Goal: Task Accomplishment & Management: Use online tool/utility

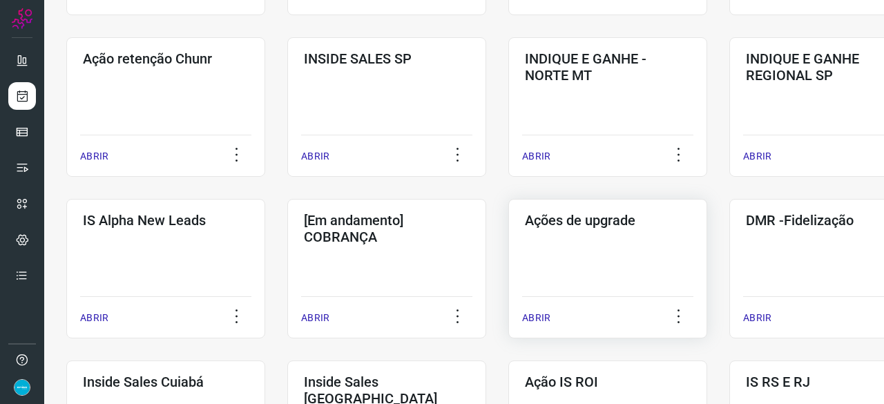
scroll to position [414, 0]
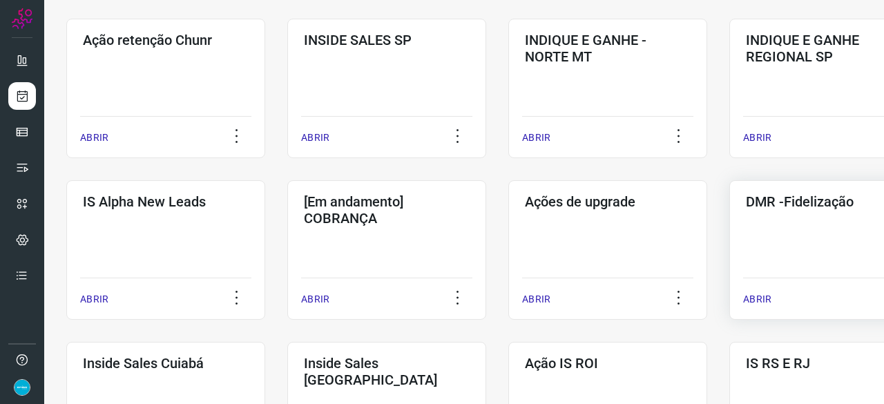
click at [749, 295] on p "ABRIR" at bounding box center [757, 299] width 28 height 14
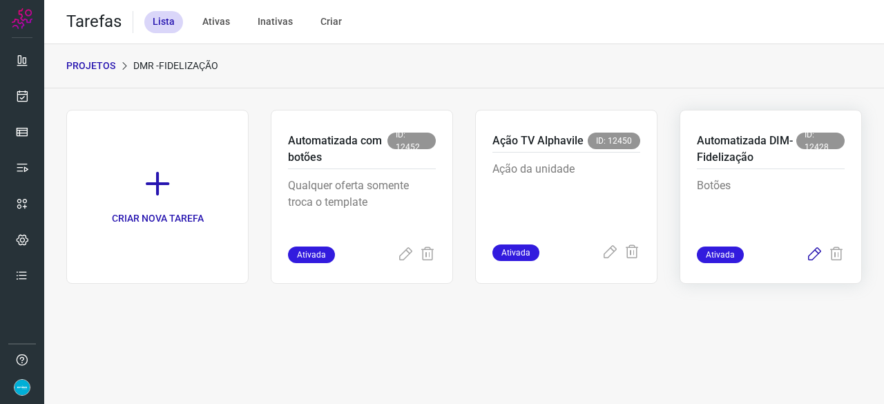
click at [809, 253] on icon at bounding box center [814, 254] width 17 height 17
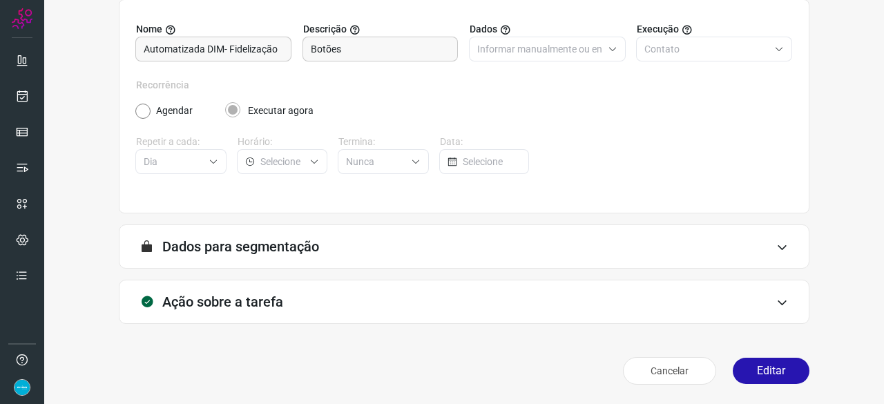
scroll to position [135, 0]
click at [759, 362] on button "Editar" at bounding box center [771, 371] width 77 height 26
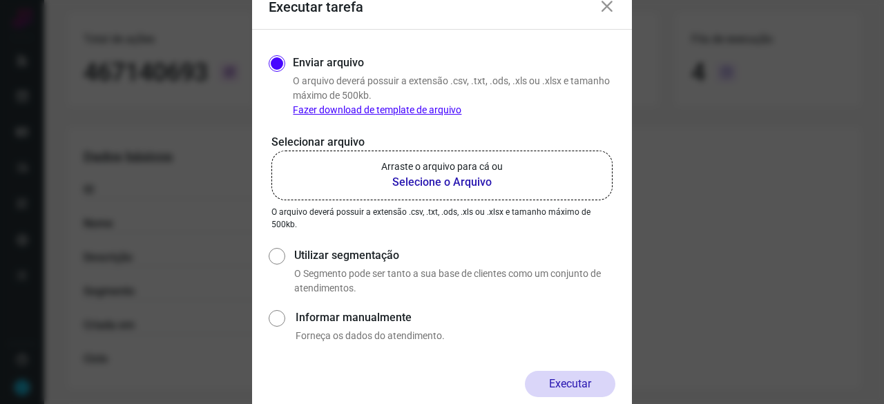
click at [429, 185] on b "Selecione o Arquivo" at bounding box center [442, 182] width 122 height 17
click at [0, 0] on input "Arraste o arquivo para cá ou Selecione o Arquivo" at bounding box center [0, 0] width 0 height 0
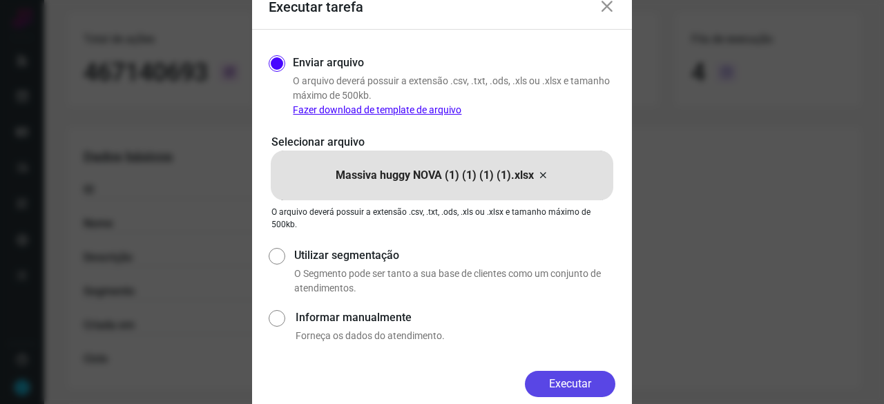
click at [566, 380] on button "Executar" at bounding box center [570, 384] width 90 height 26
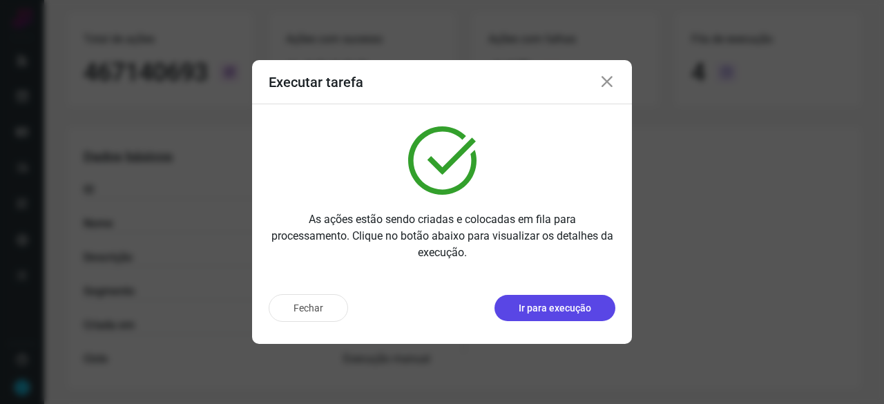
click at [559, 303] on p "Ir para execução" at bounding box center [555, 308] width 72 height 14
